Goal: Task Accomplishment & Management: Manage account settings

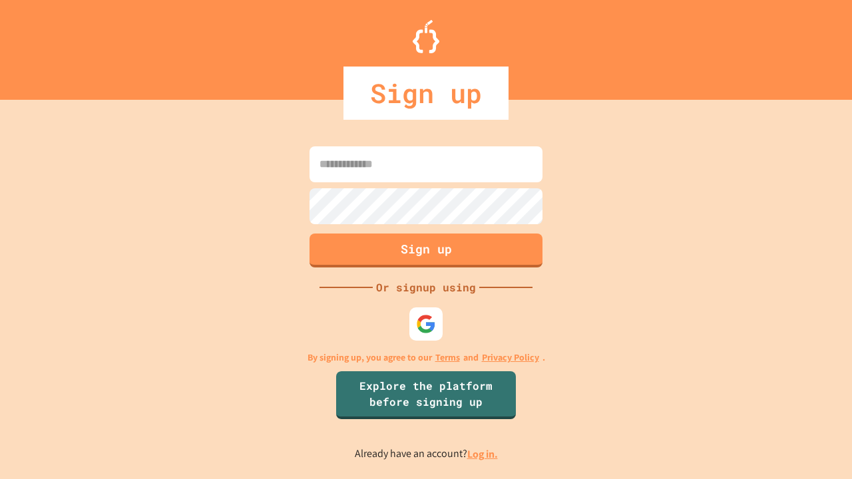
click at [483, 454] on link "Log in." at bounding box center [482, 454] width 31 height 14
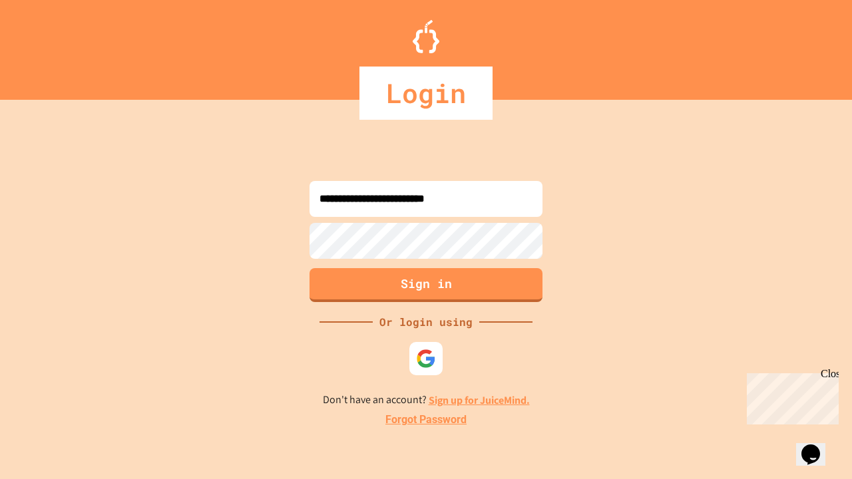
type input "**********"
